Goal: Task Accomplishment & Management: Use online tool/utility

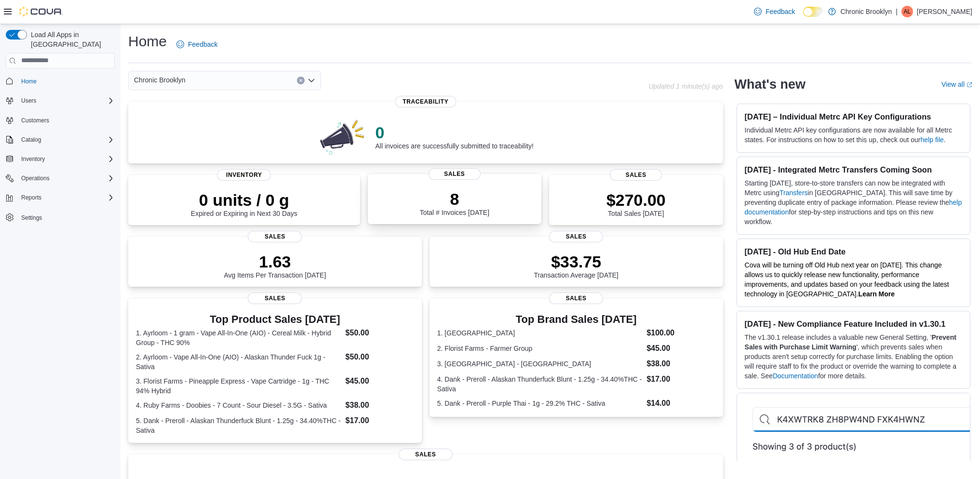
click at [431, 198] on p "8" at bounding box center [454, 199] width 69 height 19
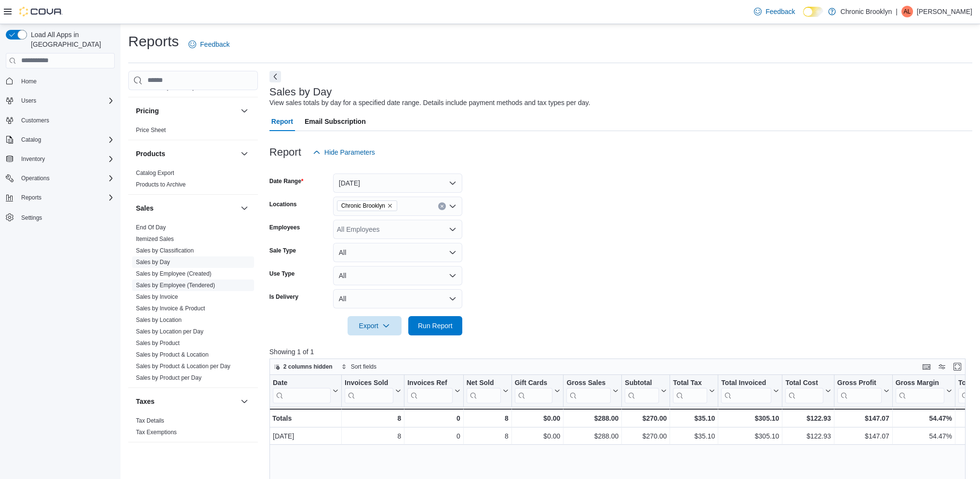
scroll to position [610, 0]
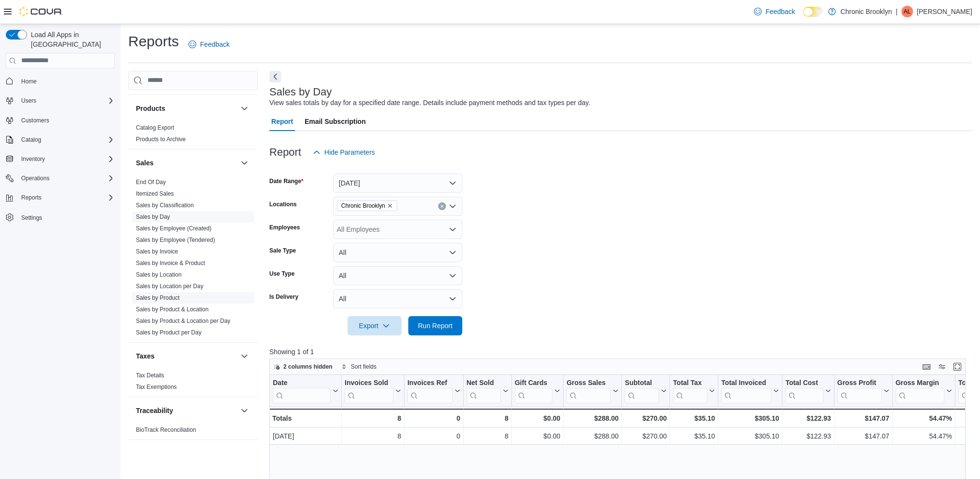
click at [177, 298] on link "Sales by Product" at bounding box center [158, 298] width 44 height 7
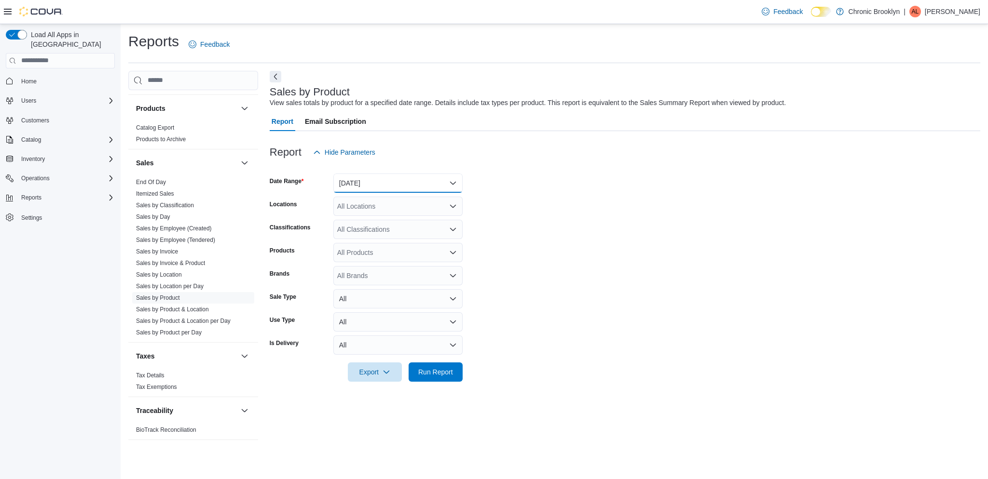
click at [388, 187] on button "Yesterday" at bounding box center [397, 183] width 129 height 19
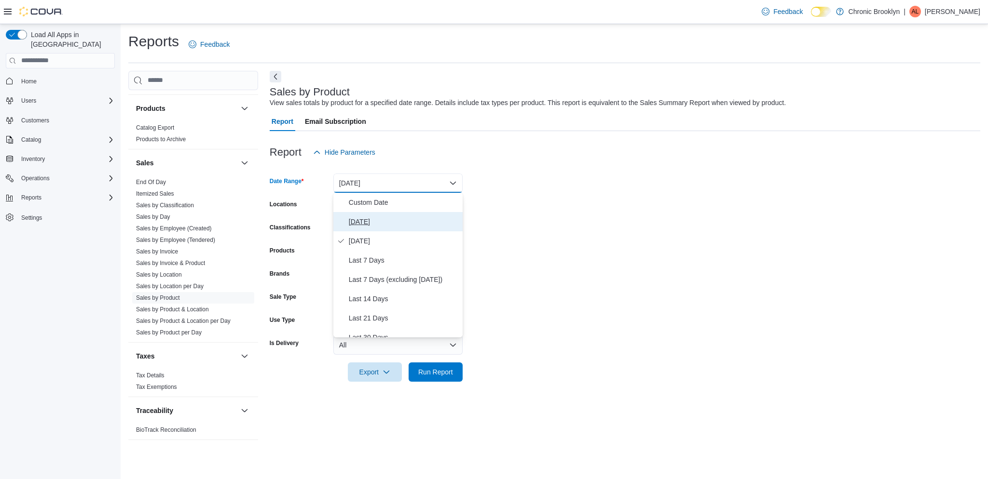
click at [390, 221] on span "Today" at bounding box center [404, 222] width 110 height 12
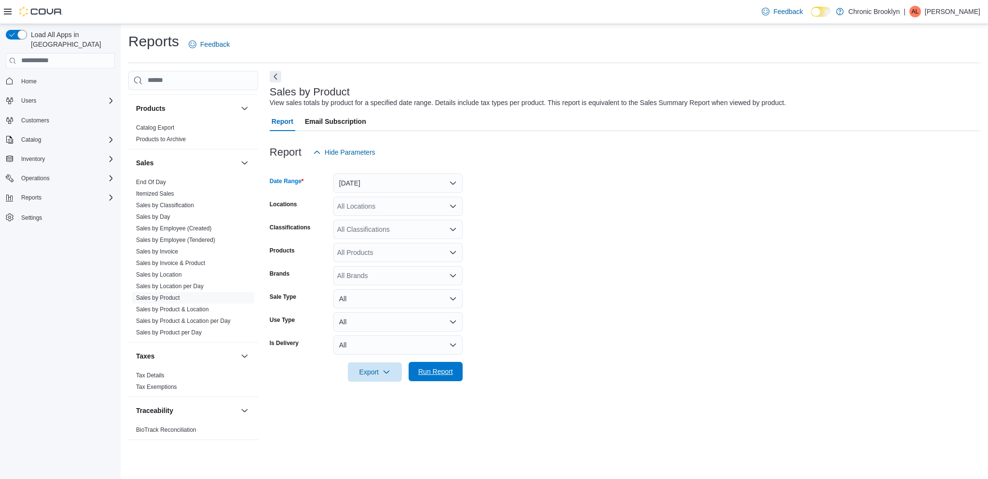
click at [434, 371] on span "Run Report" at bounding box center [435, 372] width 35 height 10
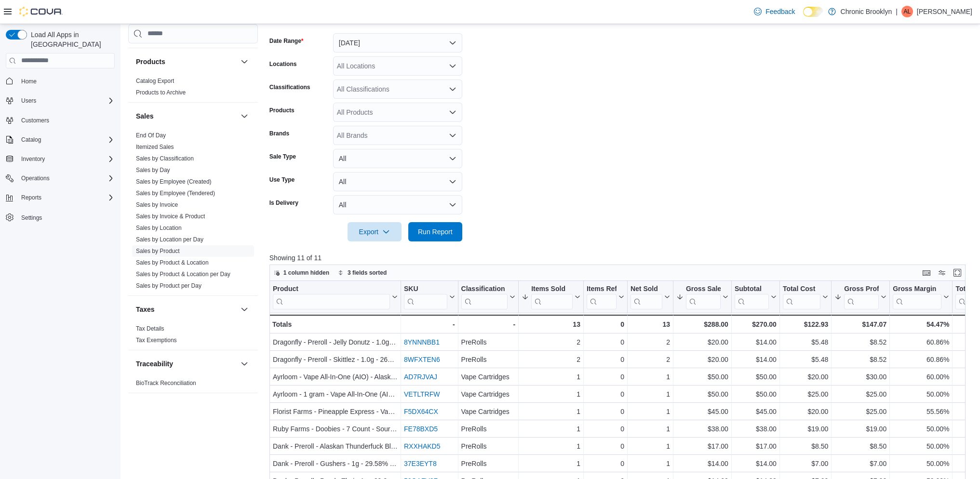
scroll to position [203, 0]
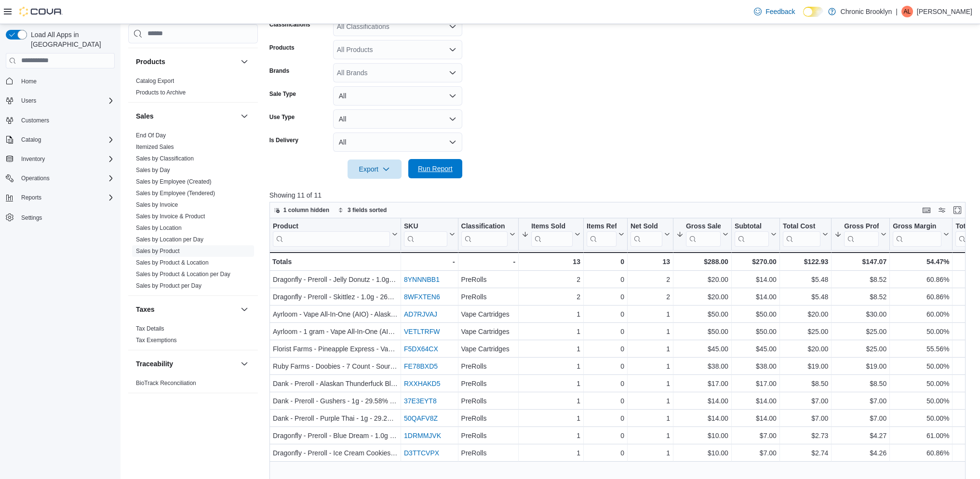
click at [455, 166] on span "Run Report" at bounding box center [435, 168] width 42 height 19
click at [425, 163] on span "Run Report" at bounding box center [435, 168] width 42 height 19
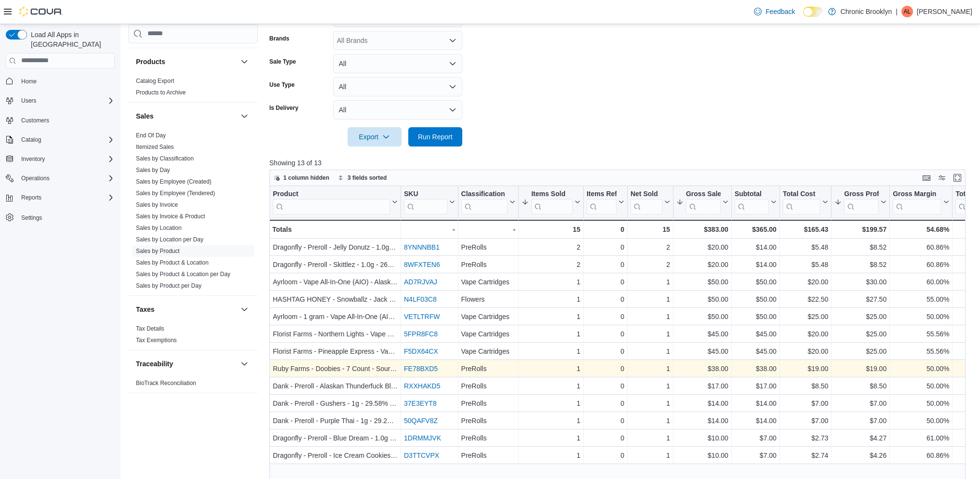
scroll to position [236, 0]
